Goal: Answer question/provide support: Share knowledge or assist other users

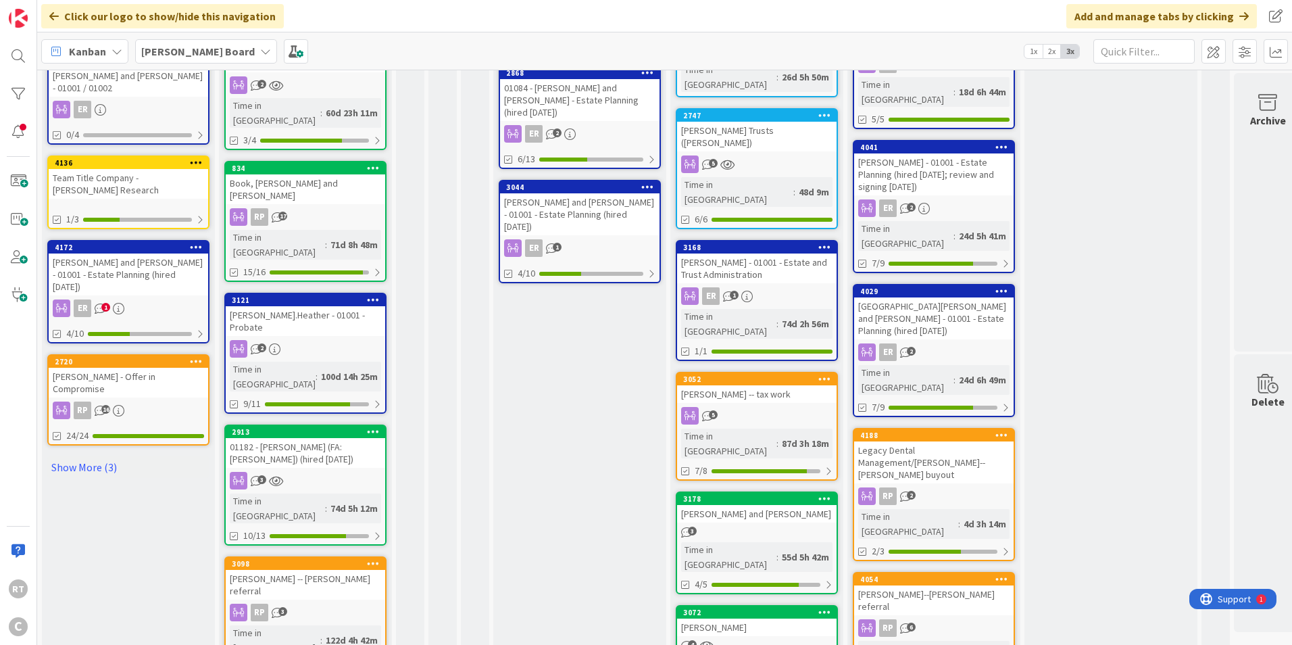
scroll to position [697, 0]
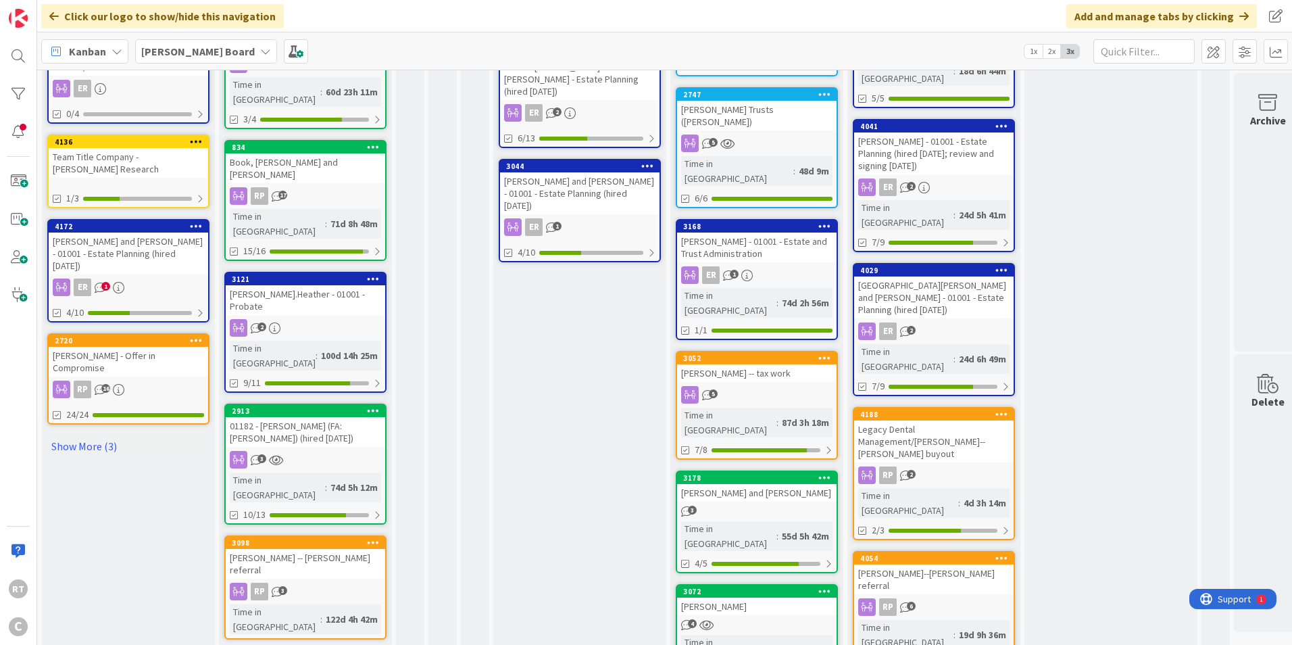
click at [903, 564] on div "[PERSON_NAME]--[PERSON_NAME] referral" at bounding box center [933, 579] width 159 height 30
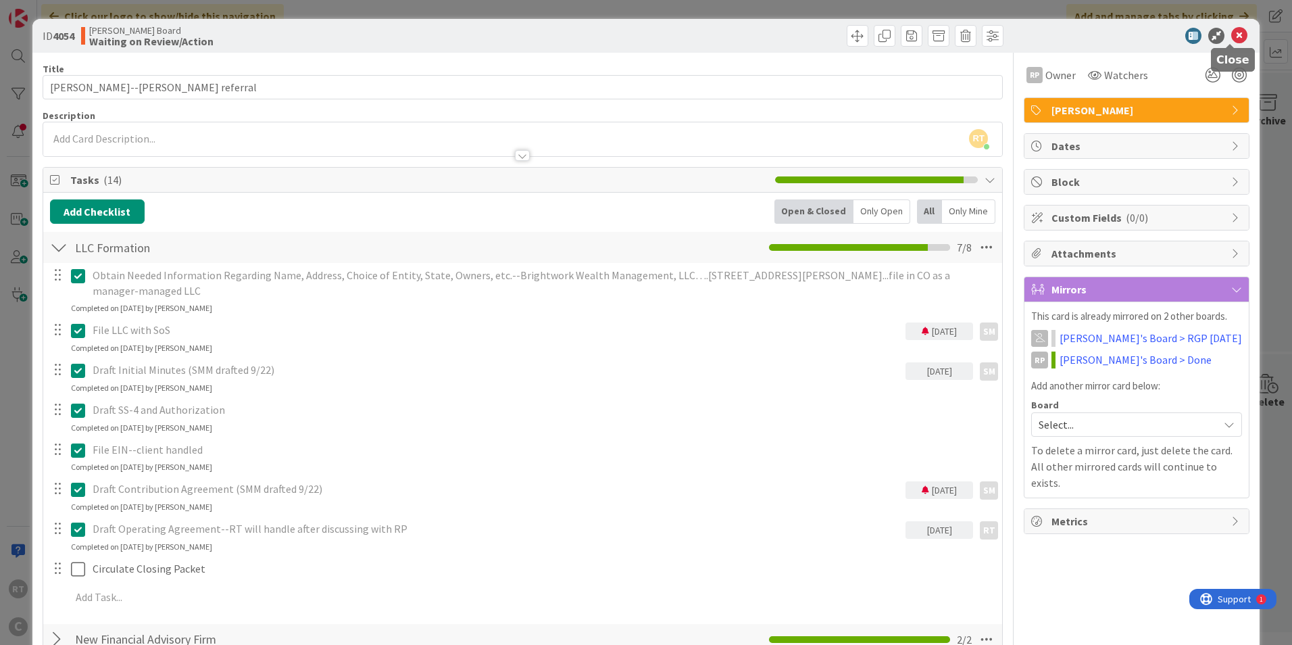
click at [1236, 35] on icon at bounding box center [1239, 36] width 16 height 16
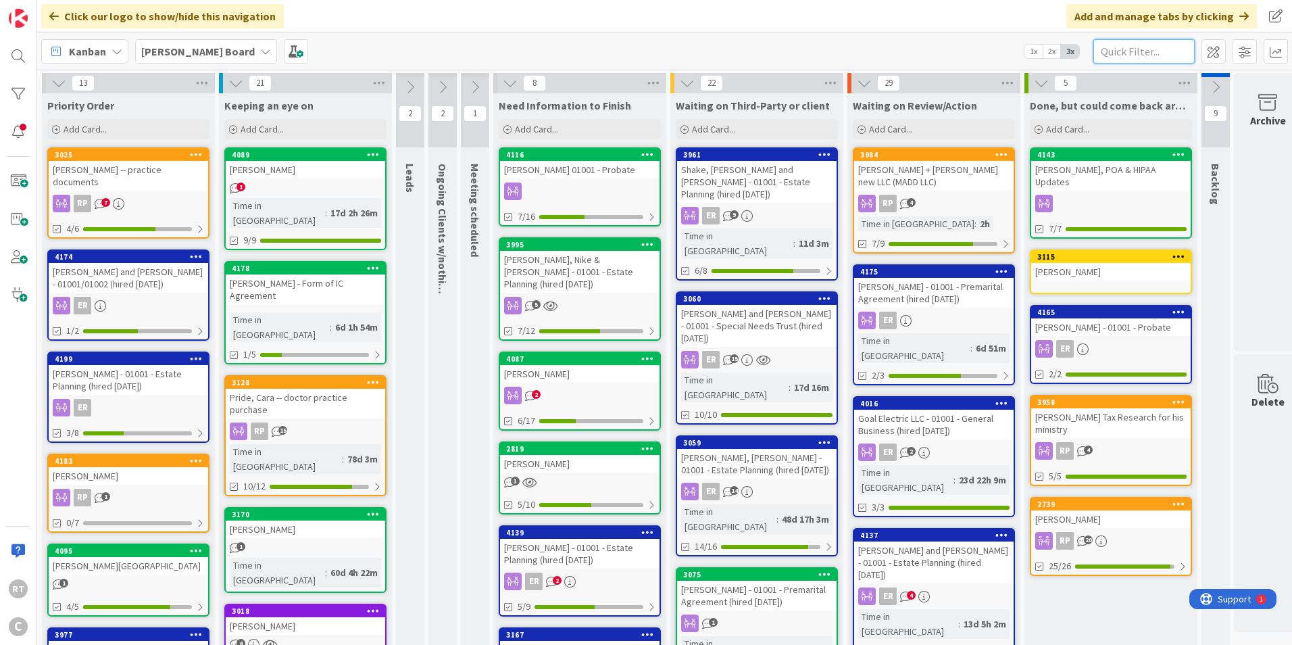
click at [1153, 41] on input "text" at bounding box center [1143, 51] width 101 height 24
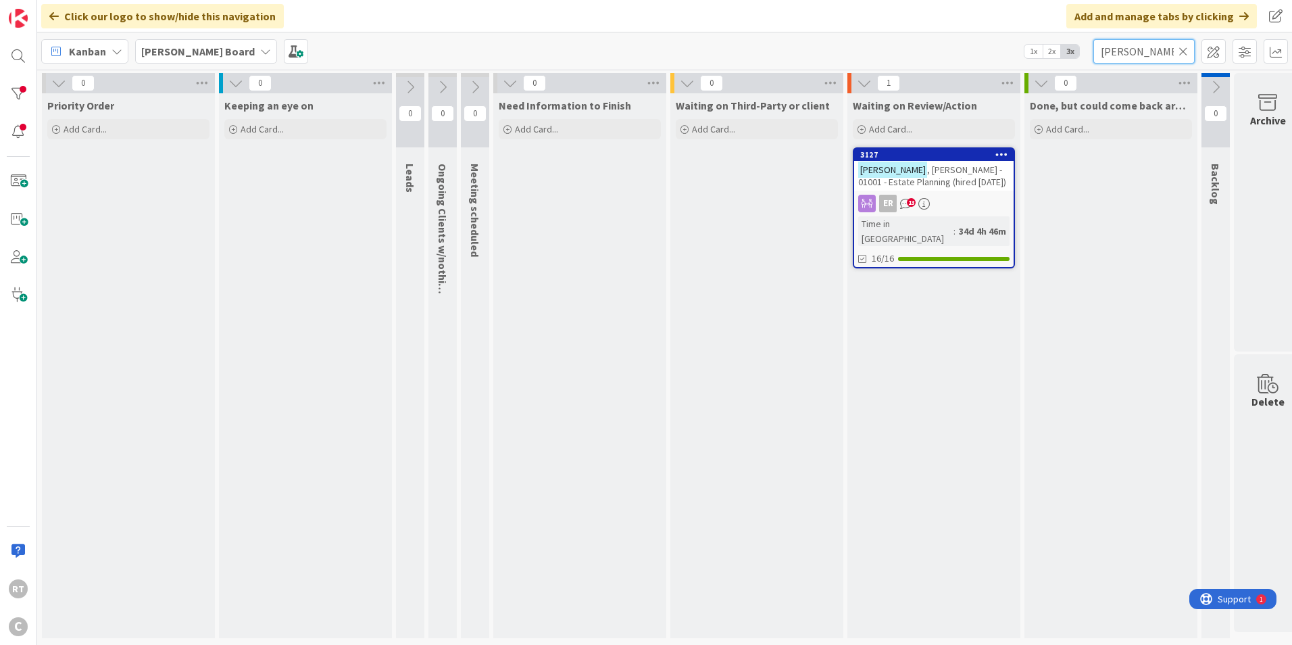
type input "[PERSON_NAME]"
click at [967, 164] on span ", [PERSON_NAME] - 01001 - Estate Planning (hired [DATE])" at bounding box center [932, 176] width 148 height 24
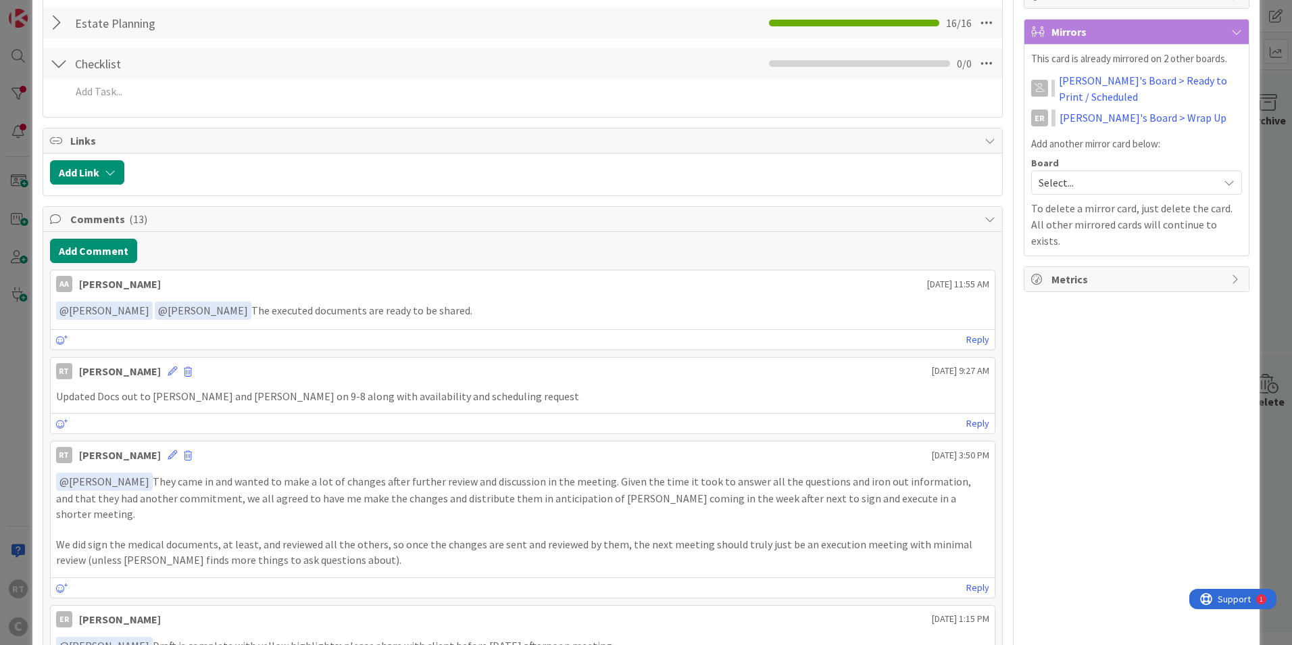
scroll to position [270, 0]
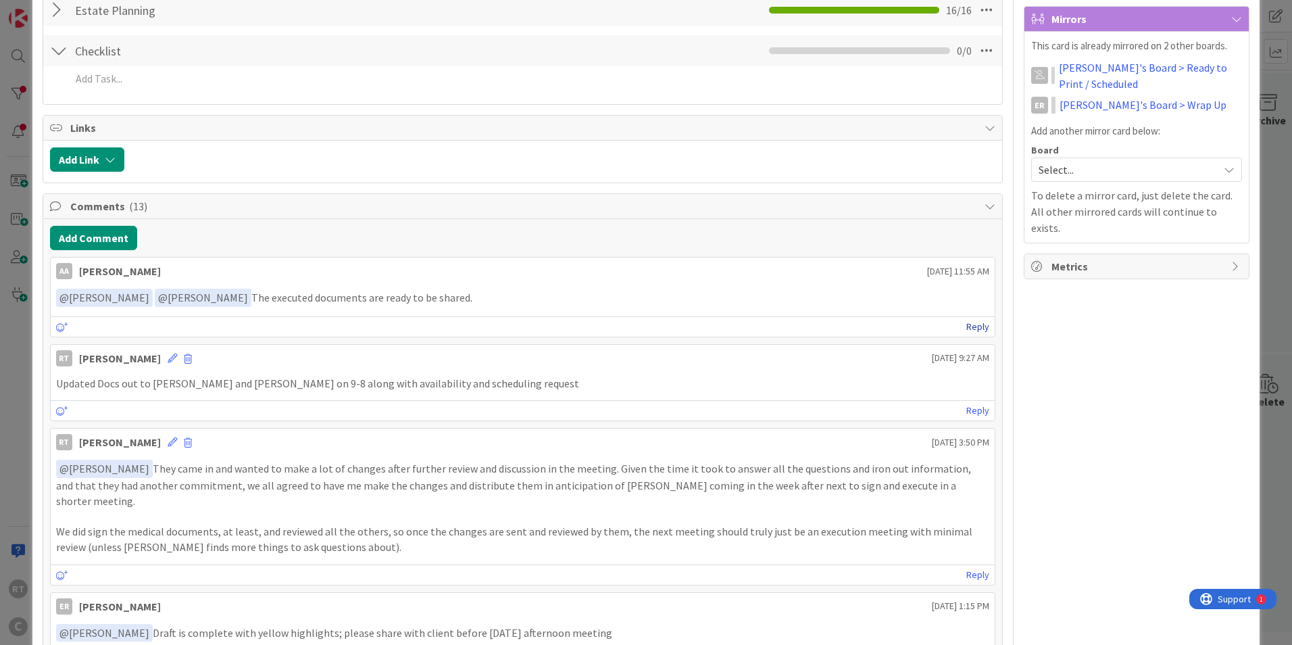
click at [966, 326] on link "Reply" at bounding box center [977, 326] width 23 height 17
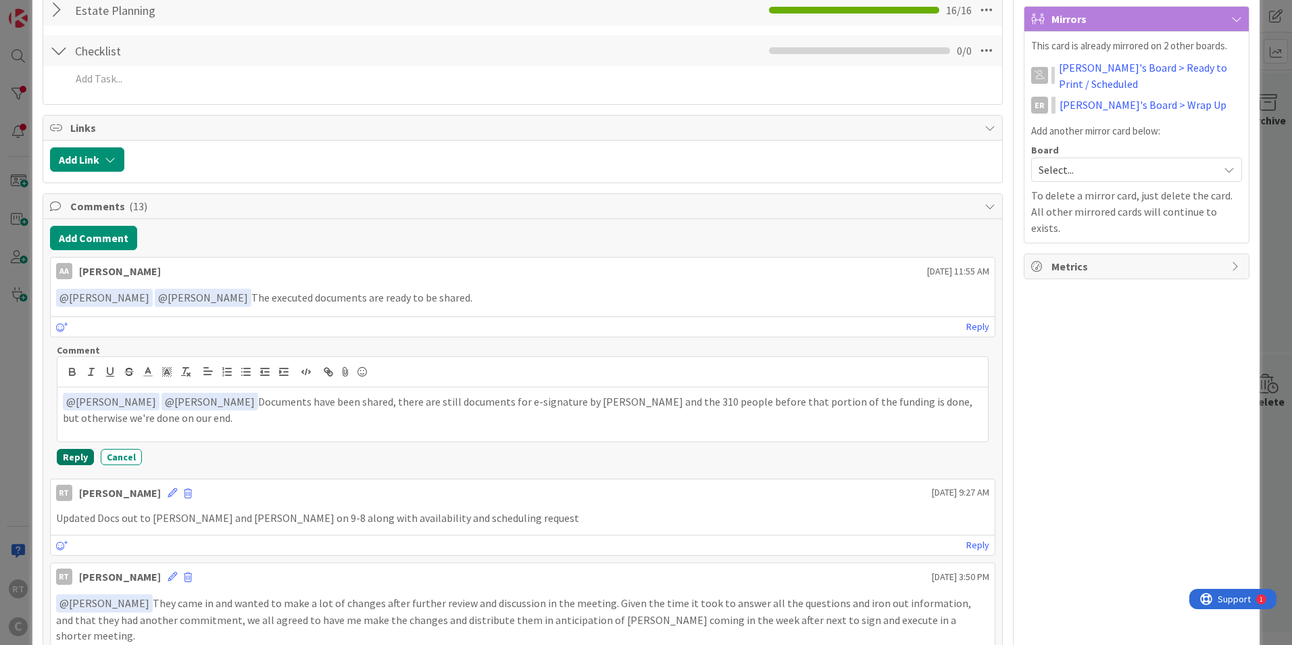
click at [75, 455] on button "Reply" at bounding box center [75, 457] width 37 height 16
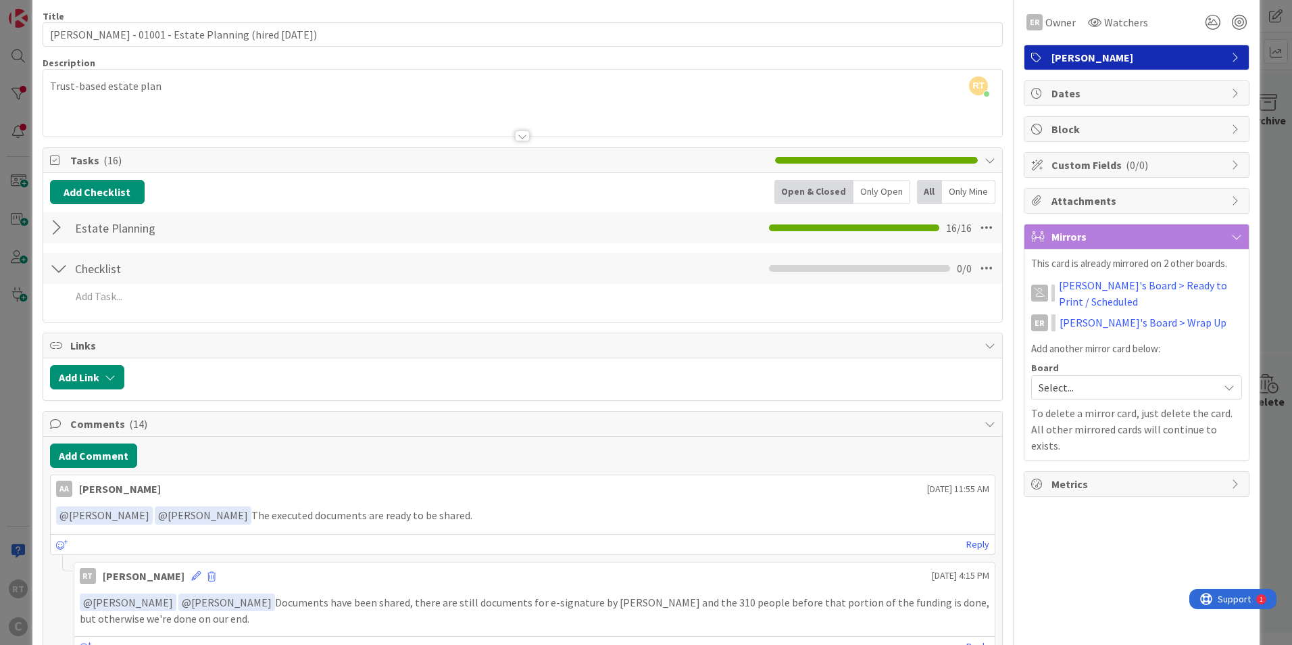
scroll to position [0, 0]
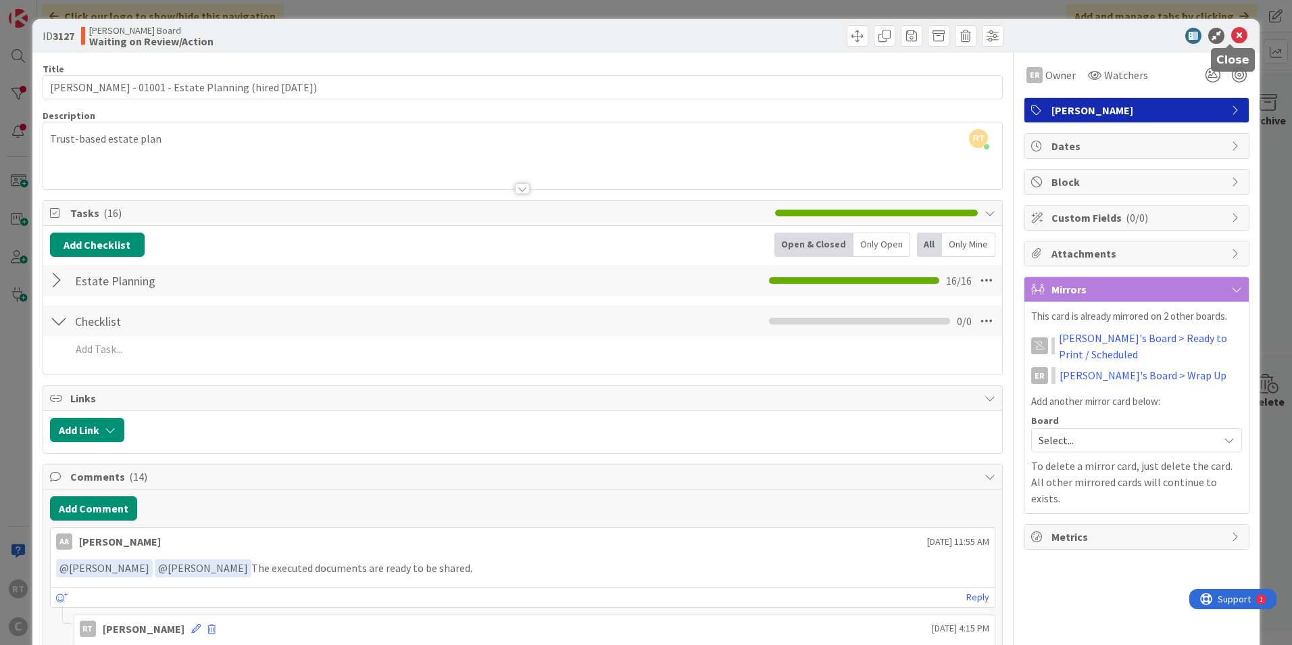
click at [1231, 35] on icon at bounding box center [1239, 36] width 16 height 16
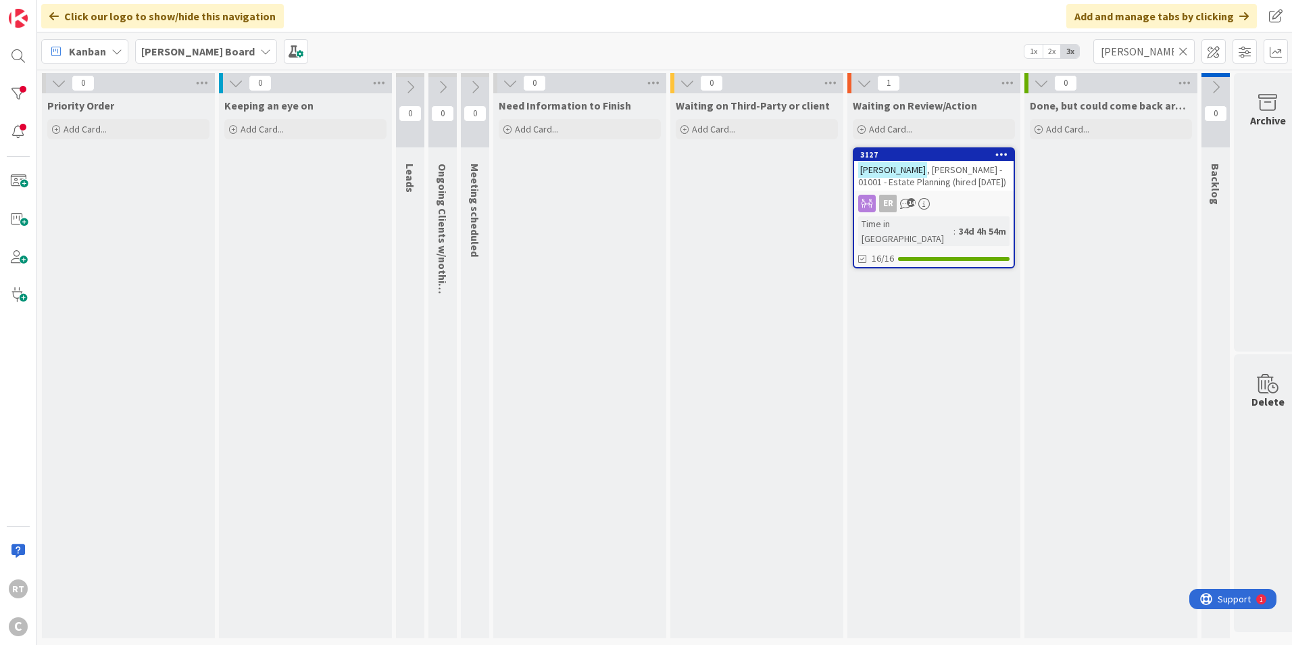
click at [1182, 51] on icon at bounding box center [1182, 51] width 9 height 12
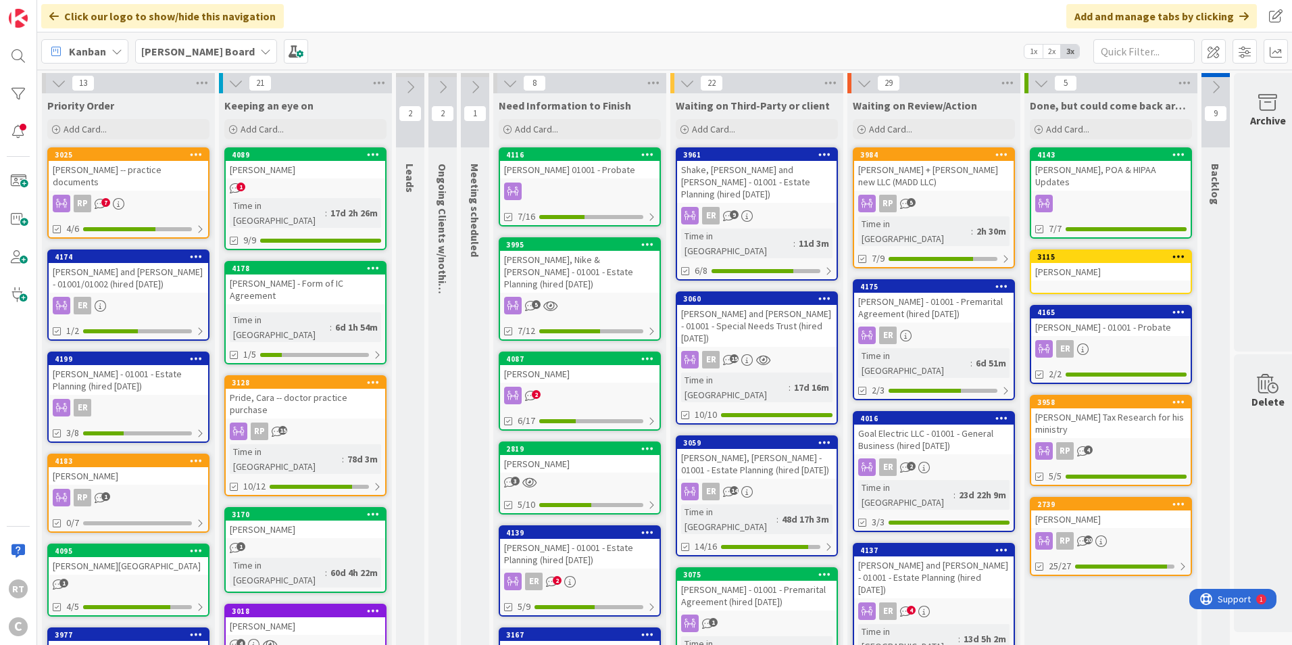
click at [101, 480] on div "[PERSON_NAME]" at bounding box center [128, 476] width 159 height 18
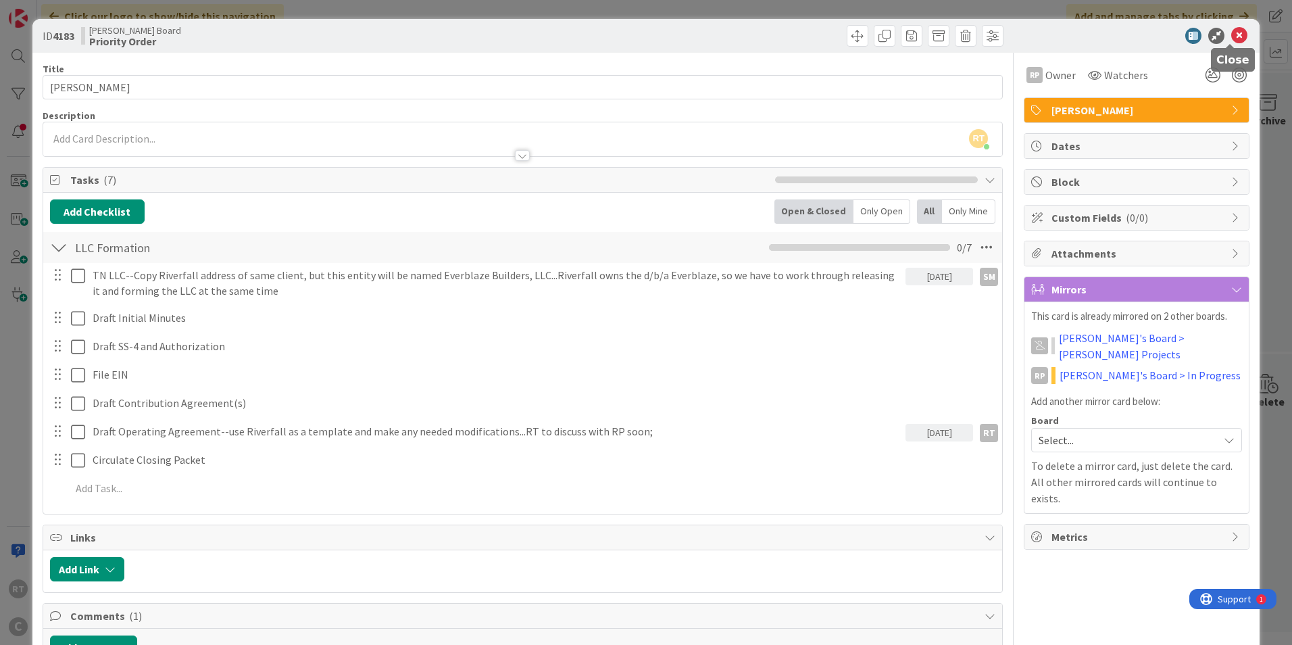
click at [1231, 36] on icon at bounding box center [1239, 36] width 16 height 16
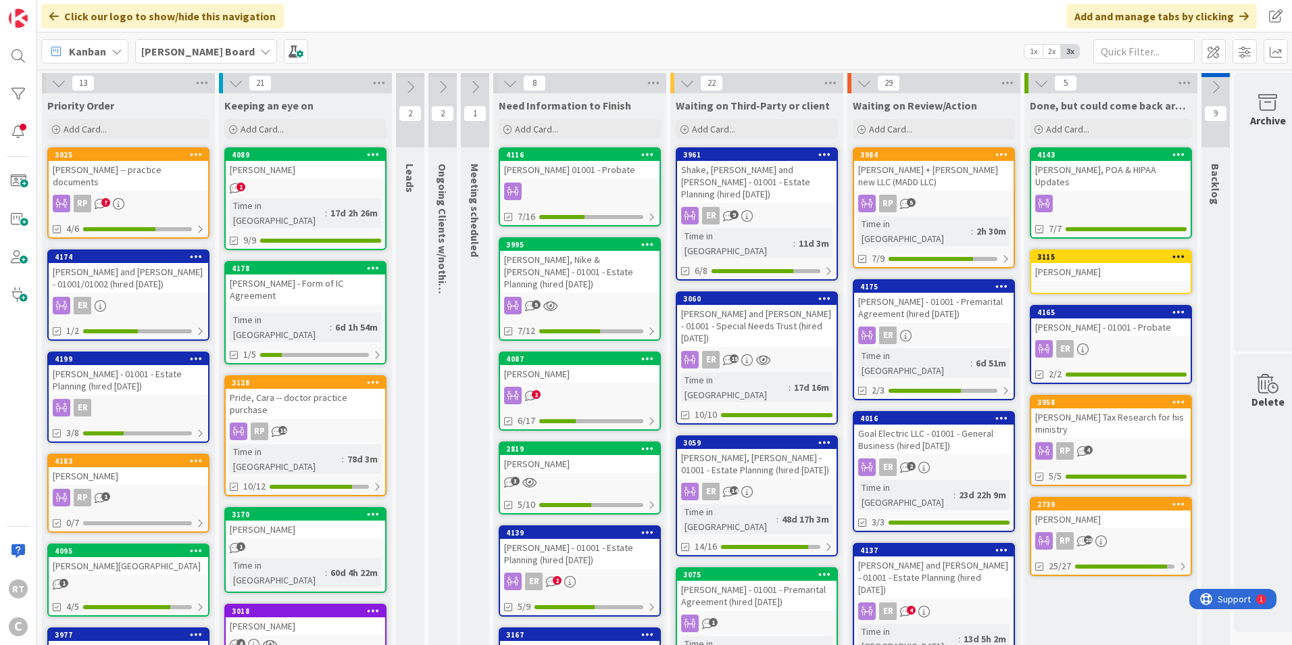
click at [132, 266] on div "[PERSON_NAME] and [PERSON_NAME] - 01001/01002 (hired [DATE])" at bounding box center [128, 278] width 159 height 30
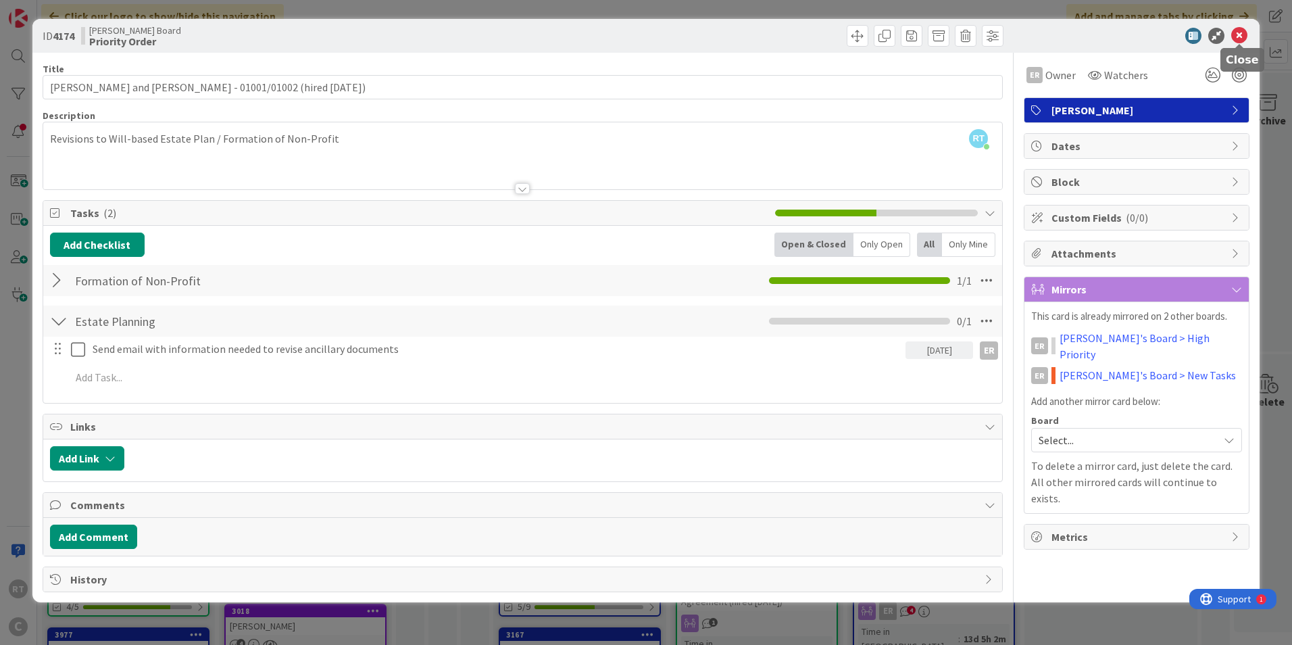
click at [1238, 41] on icon at bounding box center [1239, 36] width 16 height 16
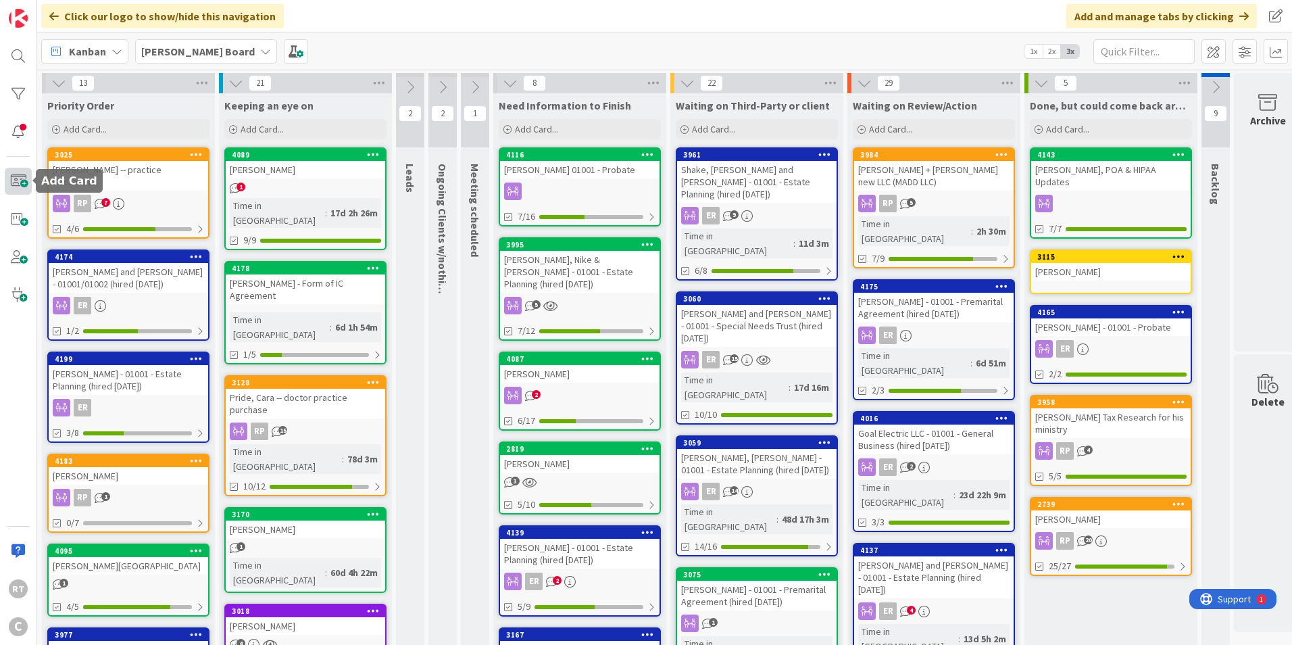
click at [24, 180] on span at bounding box center [18, 181] width 27 height 27
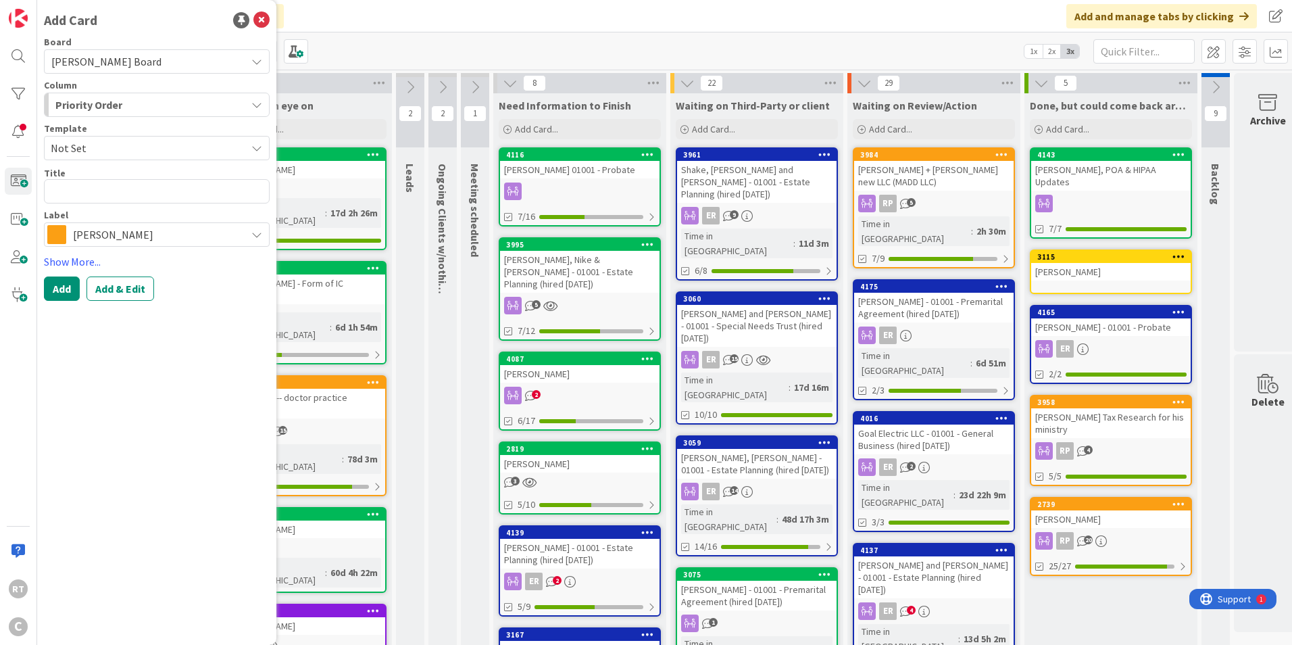
click at [151, 240] on span "[PERSON_NAME]" at bounding box center [156, 234] width 166 height 19
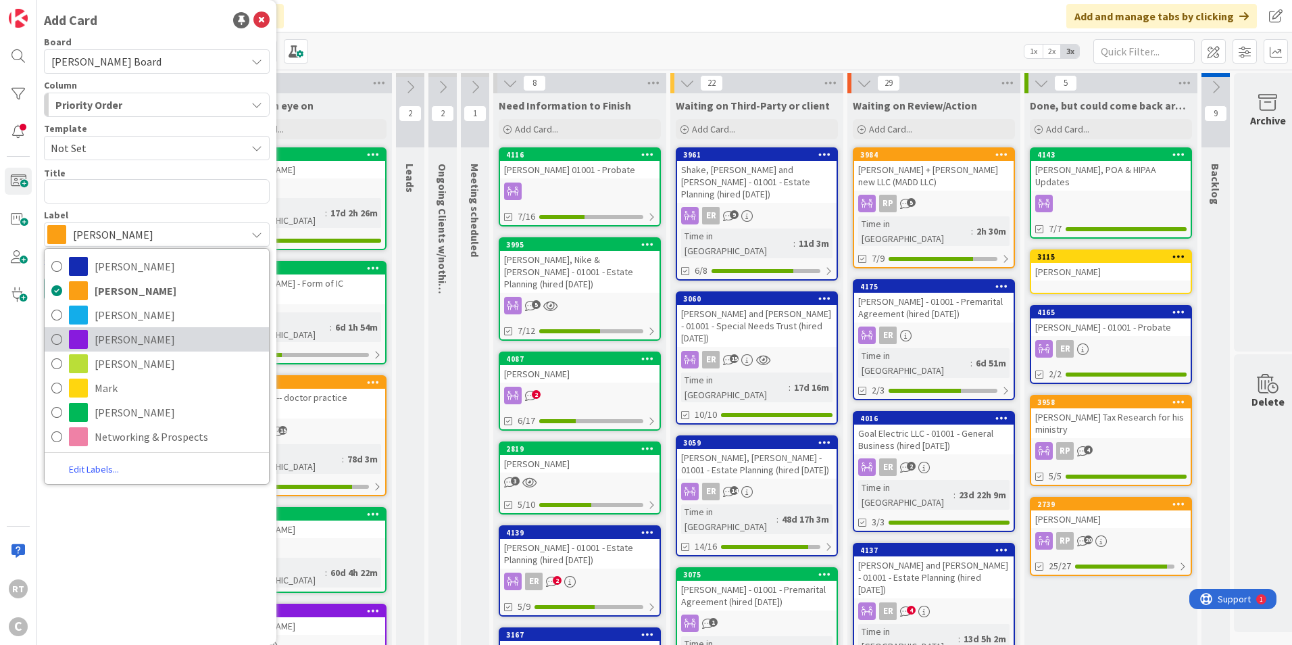
click at [107, 347] on span "[PERSON_NAME]" at bounding box center [179, 339] width 168 height 20
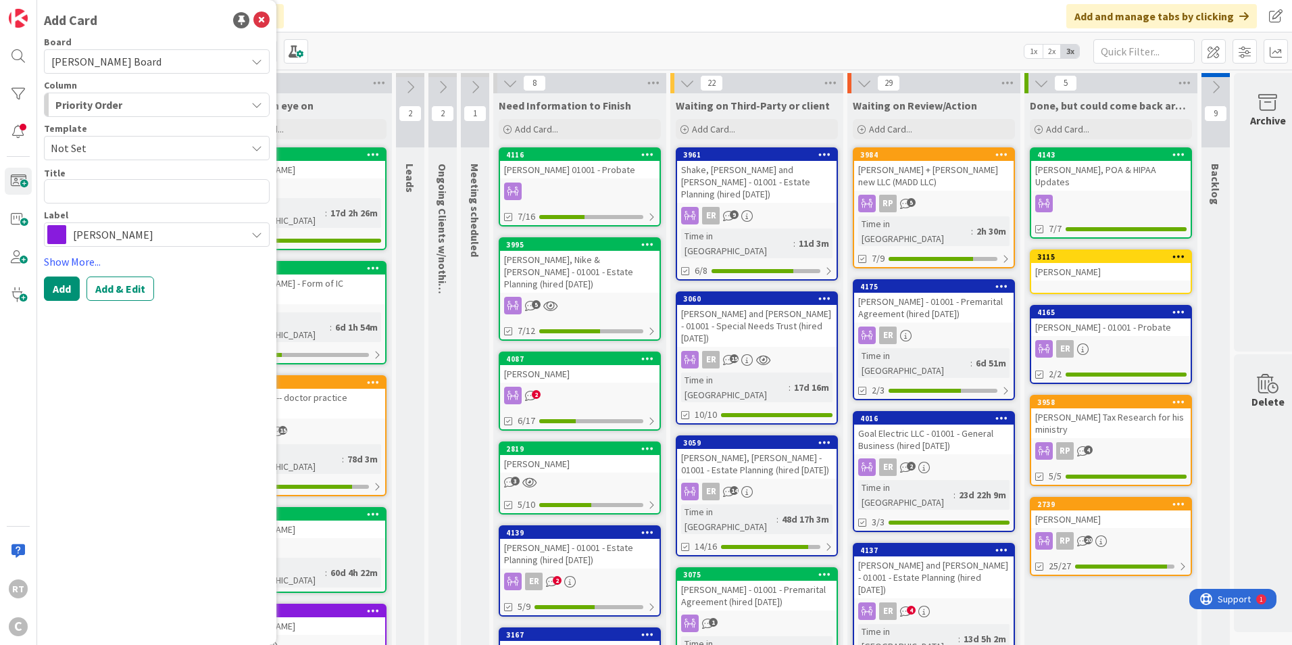
click at [92, 207] on div "Board [PERSON_NAME] Board Column Priority Order Template Not Set Title 0 / 128 …" at bounding box center [157, 141] width 226 height 209
click at [94, 202] on textarea at bounding box center [157, 191] width 226 height 24
type textarea "x"
type textarea "K"
type textarea "x"
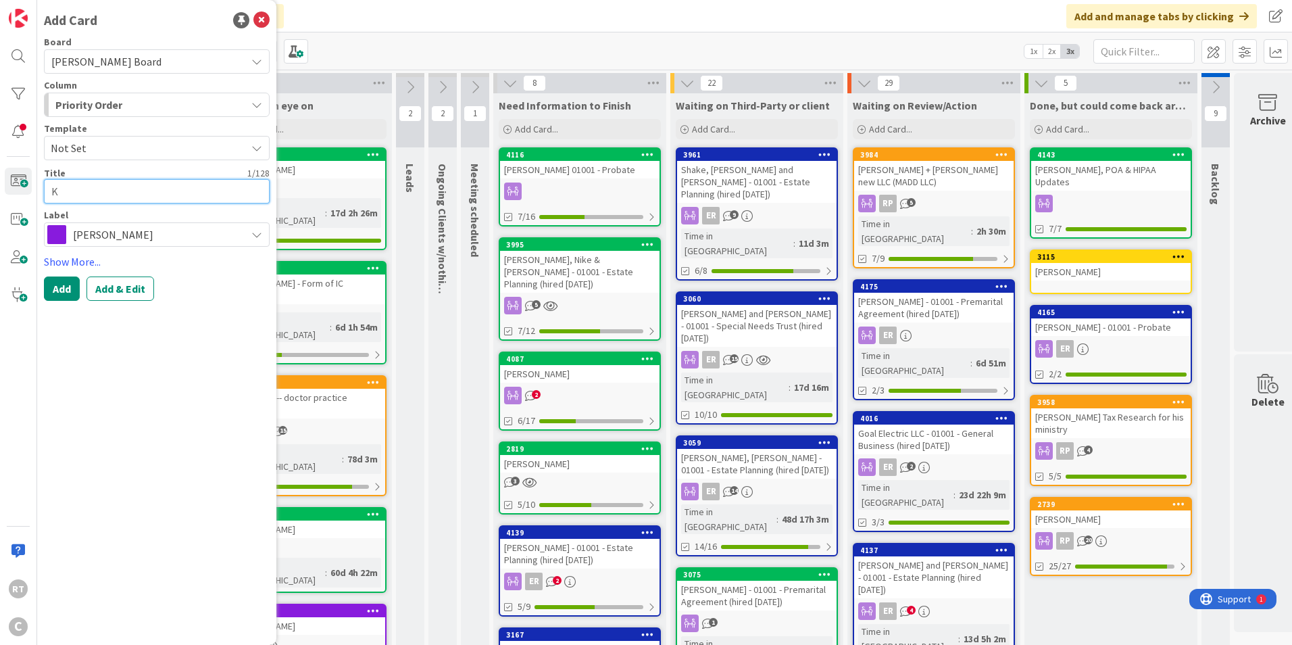
type textarea "Ka"
type textarea "x"
type textarea "Kas"
type textarea "x"
type textarea "Kaso"
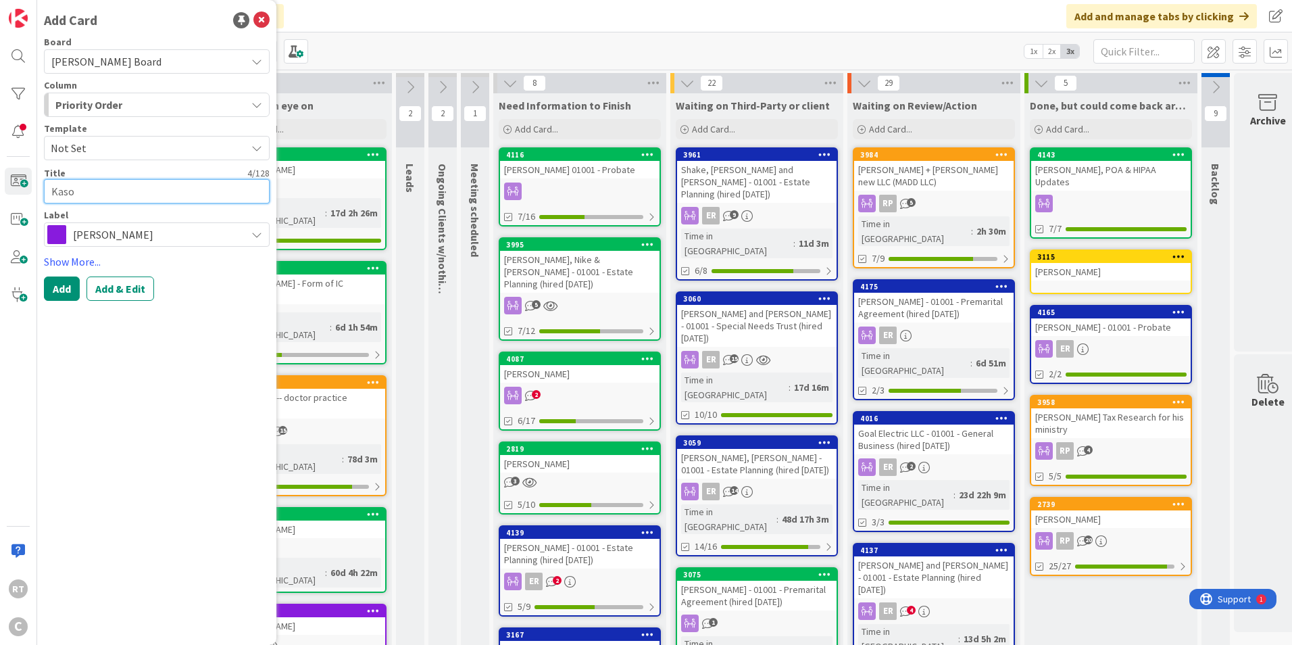
type textarea "x"
type textarea "[PERSON_NAME]"
type textarea "x"
type textarea "Kasows"
type textarea "x"
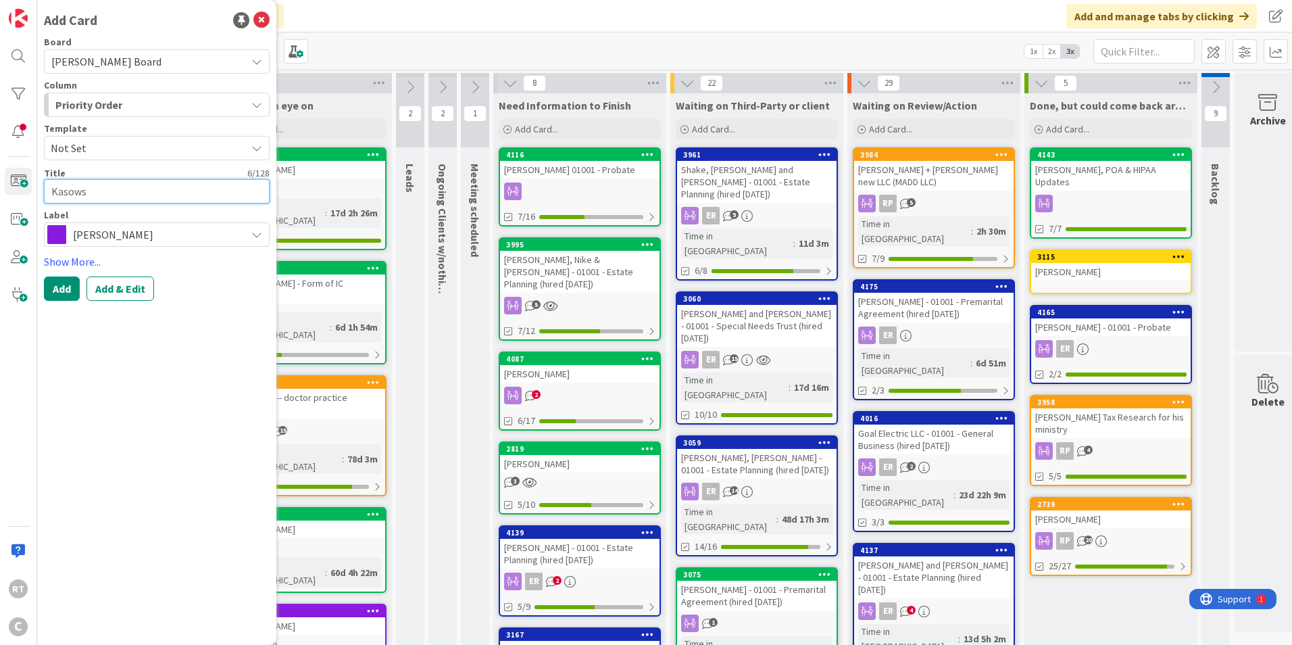
type textarea "Kasowsk"
type textarea "x"
type textarea "[PERSON_NAME]"
click at [50, 289] on button "Add" at bounding box center [62, 288] width 36 height 24
click at [267, 28] on icon at bounding box center [261, 20] width 16 height 16
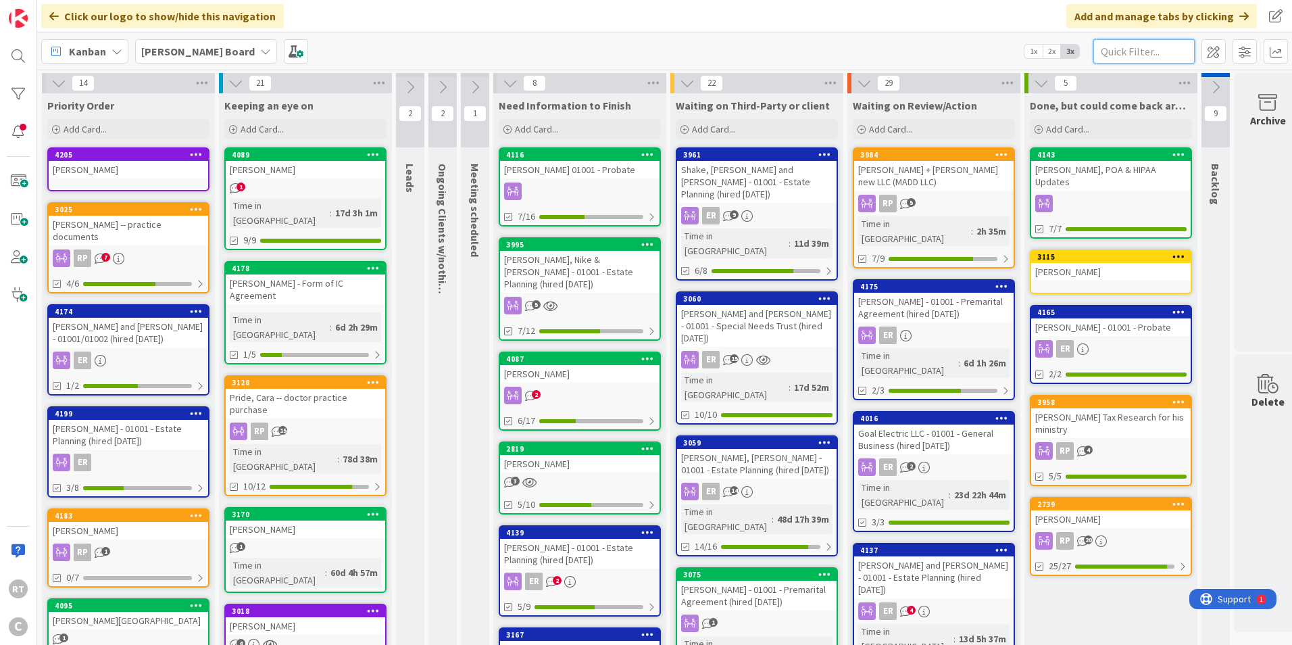
click at [1122, 55] on input "text" at bounding box center [1143, 51] width 101 height 24
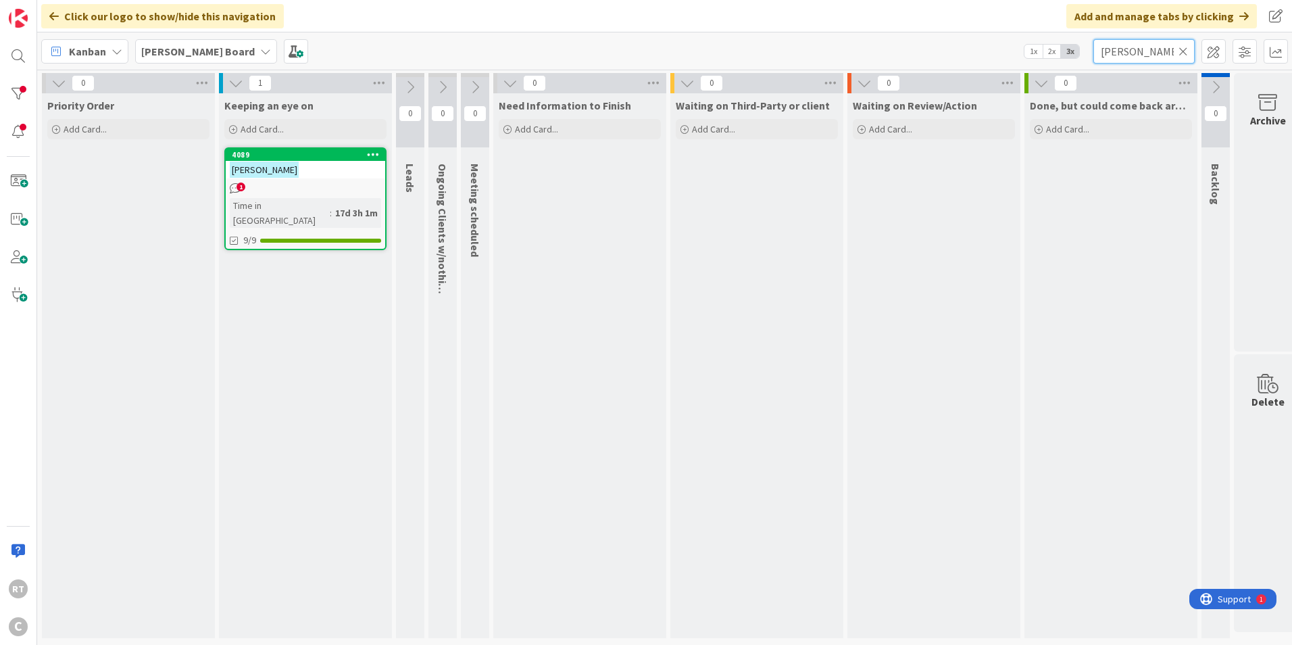
type input "[PERSON_NAME]"
click at [278, 166] on div "[PERSON_NAME]" at bounding box center [305, 170] width 159 height 18
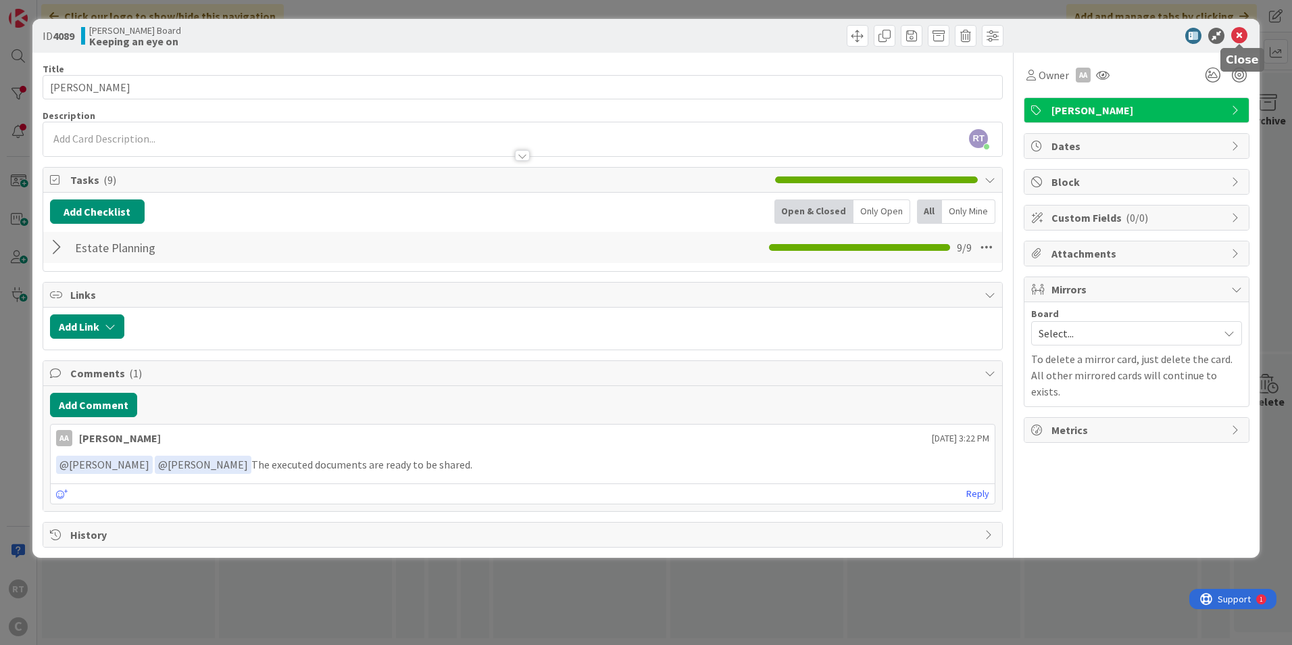
click at [1245, 36] on icon at bounding box center [1239, 36] width 16 height 16
